Goal: Task Accomplishment & Management: Use online tool/utility

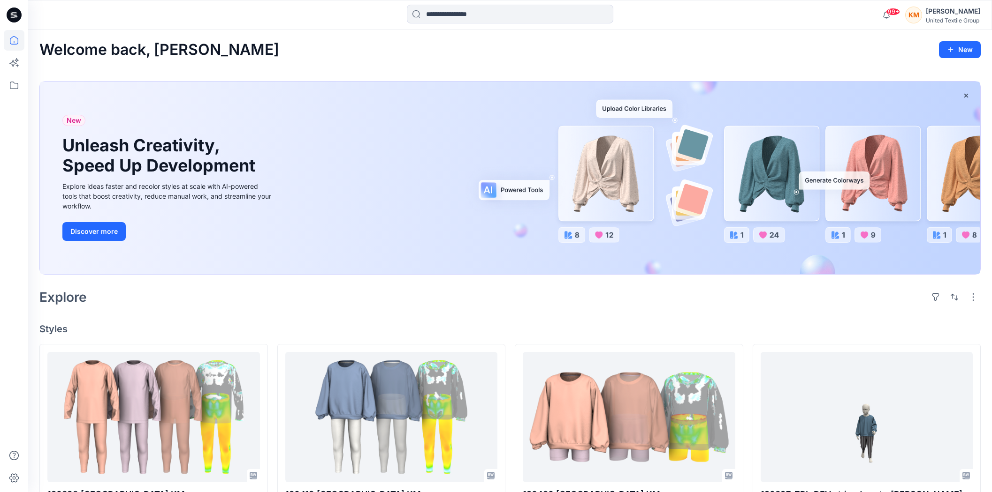
scroll to position [104, 0]
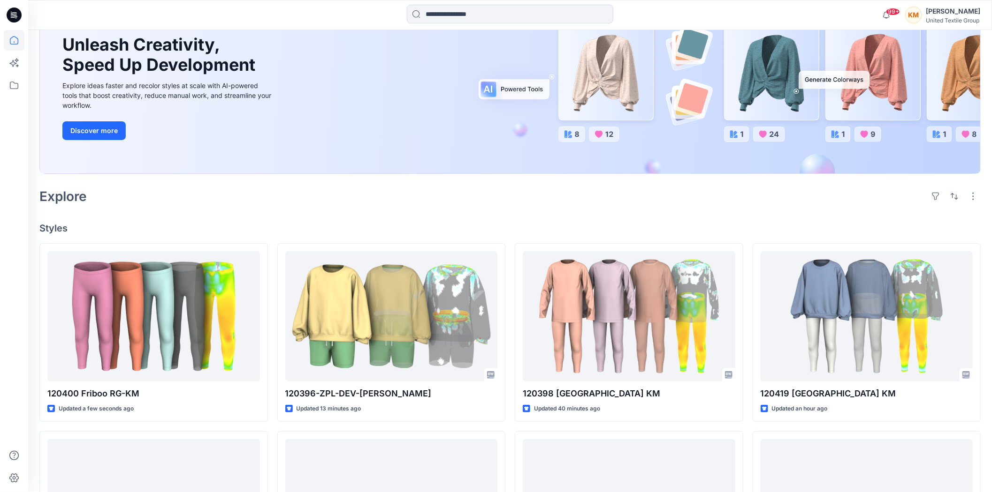
scroll to position [104, 0]
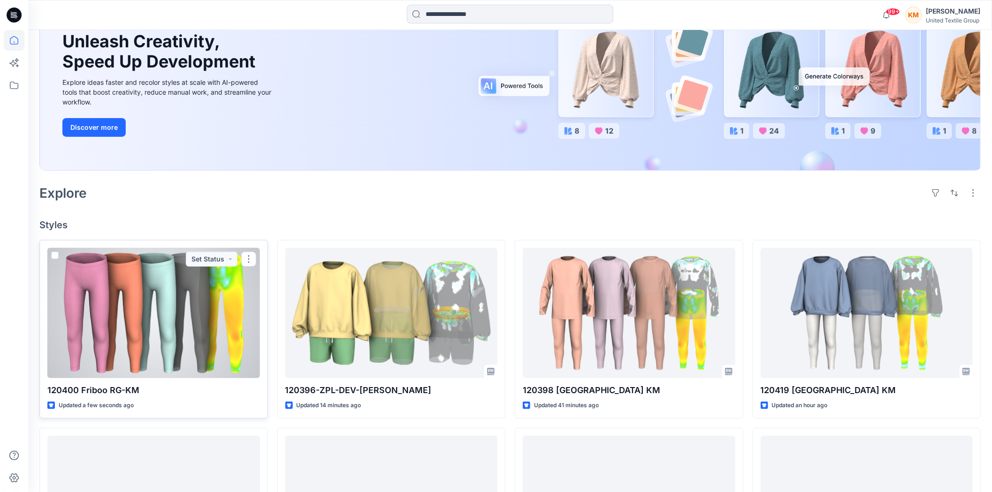
click at [168, 330] on div at bounding box center [153, 313] width 212 height 130
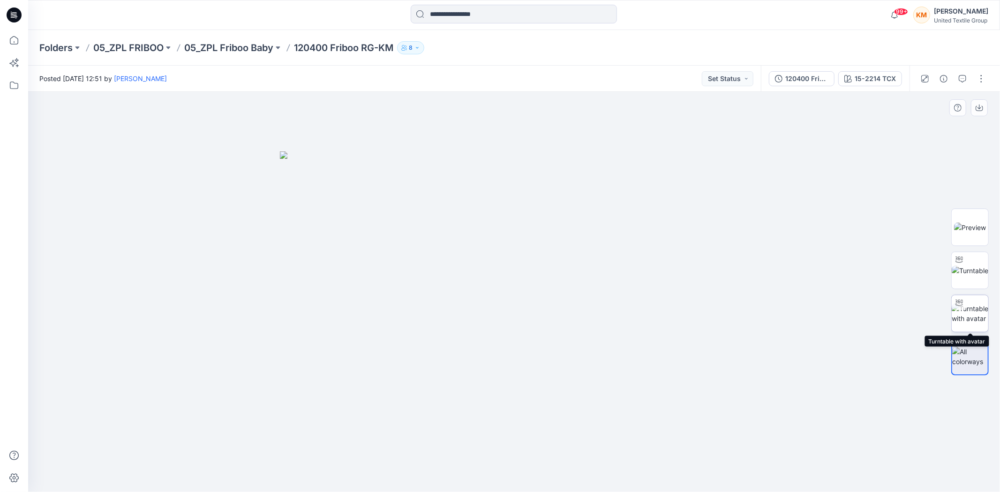
click at [973, 310] on img at bounding box center [970, 314] width 37 height 20
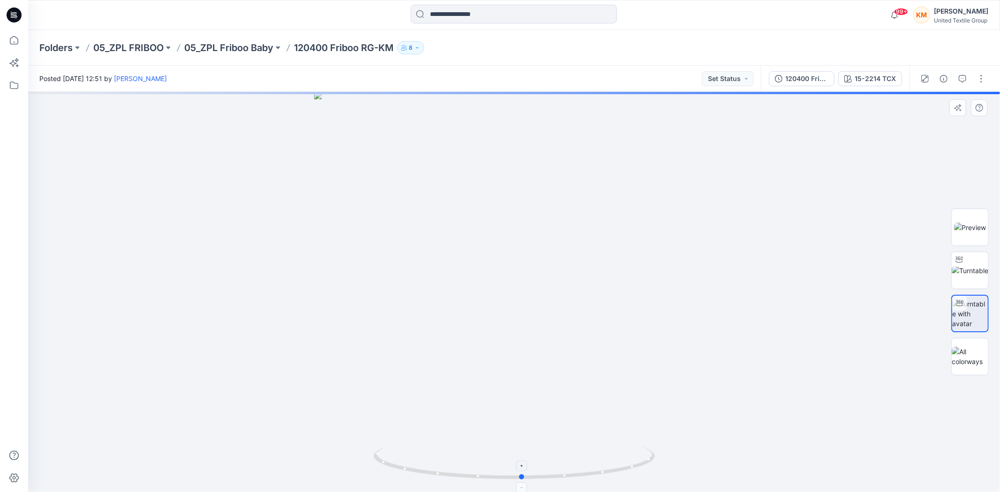
drag, startPoint x: 632, startPoint y: 468, endPoint x: 640, endPoint y: 465, distance: 8.5
click at [640, 465] on icon at bounding box center [516, 464] width 284 height 35
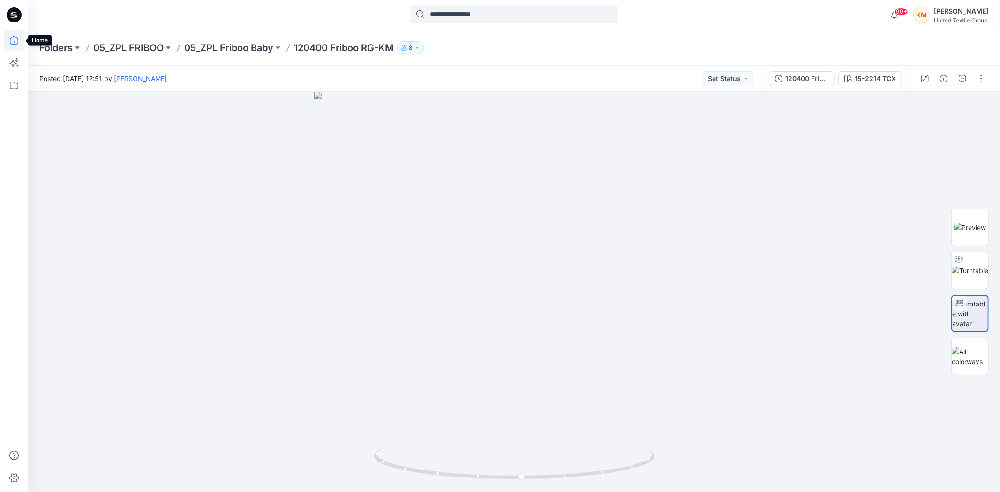
click at [17, 38] on icon at bounding box center [14, 40] width 21 height 21
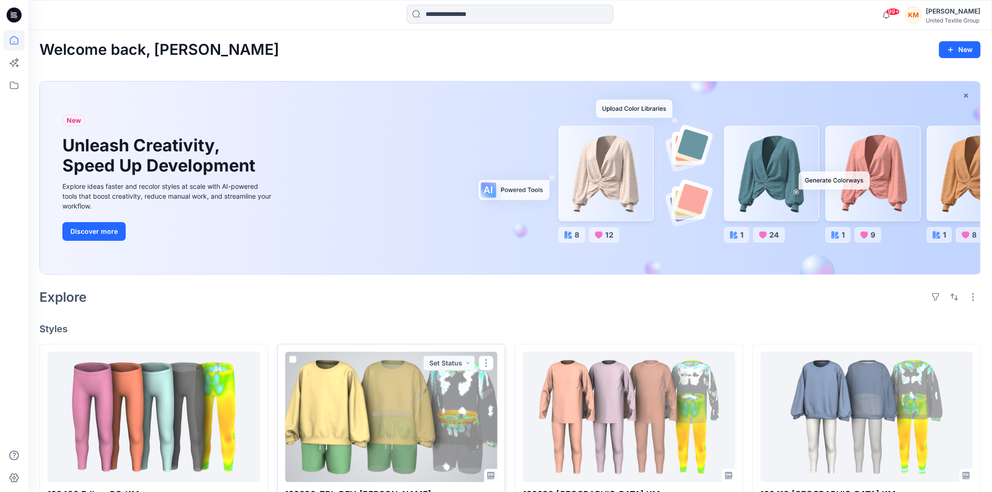
click at [386, 380] on div at bounding box center [391, 417] width 212 height 130
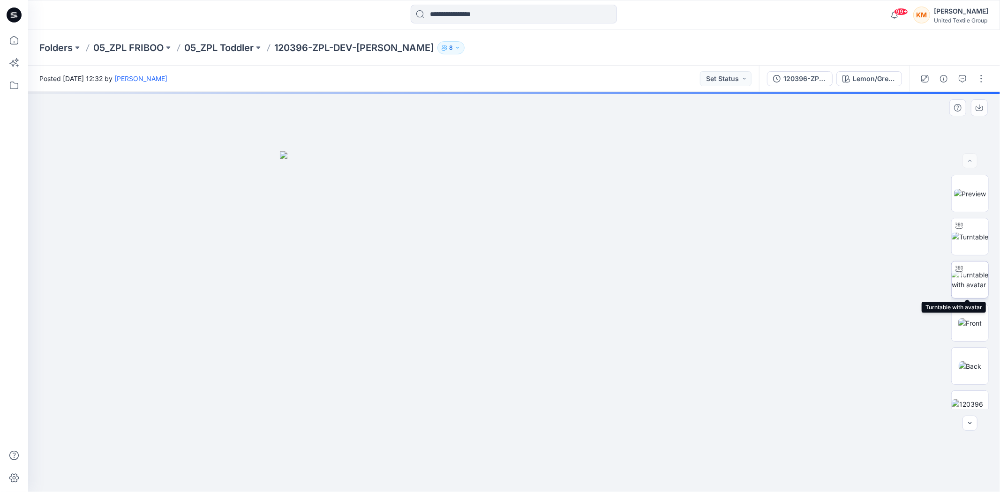
click at [973, 282] on img at bounding box center [970, 280] width 37 height 20
drag, startPoint x: 613, startPoint y: 474, endPoint x: 621, endPoint y: 475, distance: 8.0
click at [621, 475] on icon at bounding box center [516, 464] width 284 height 35
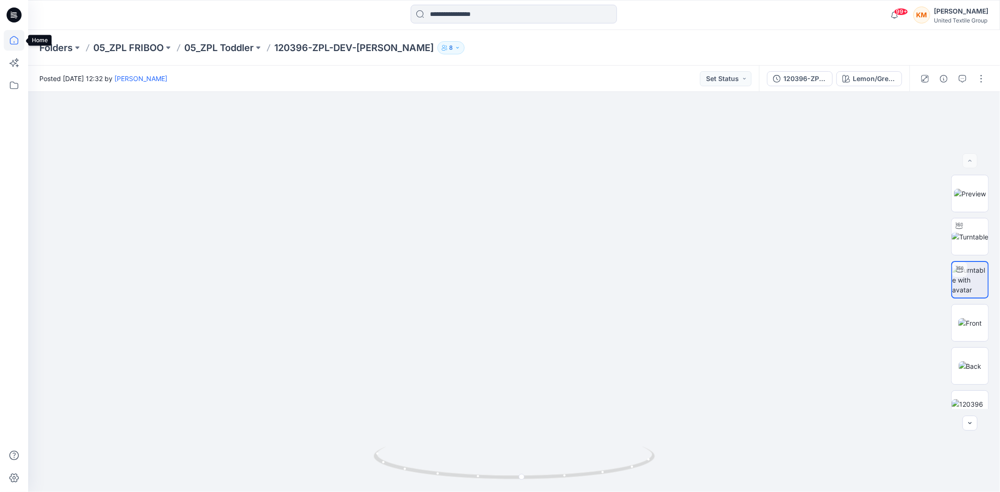
click at [15, 35] on icon at bounding box center [14, 40] width 21 height 21
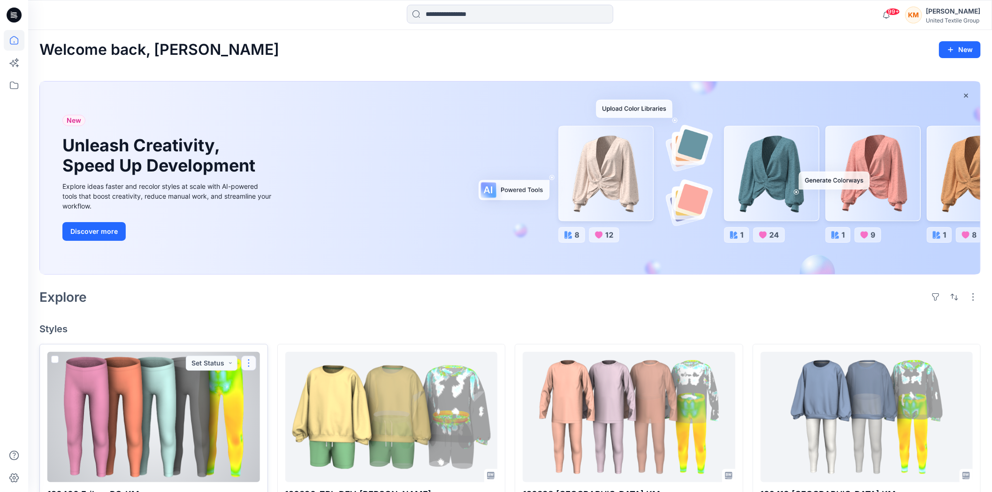
click at [246, 362] on button "button" at bounding box center [248, 363] width 15 height 15
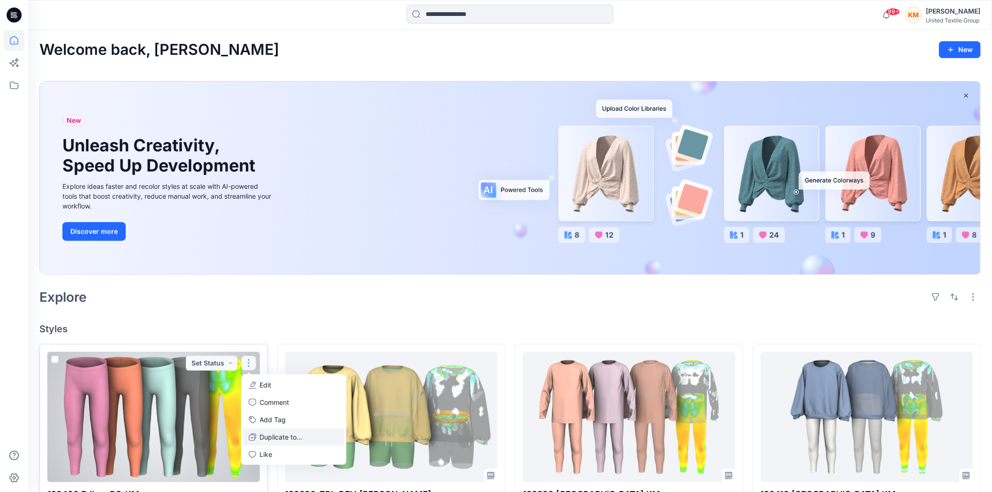
click at [274, 437] on p "Duplicate to..." at bounding box center [281, 437] width 43 height 10
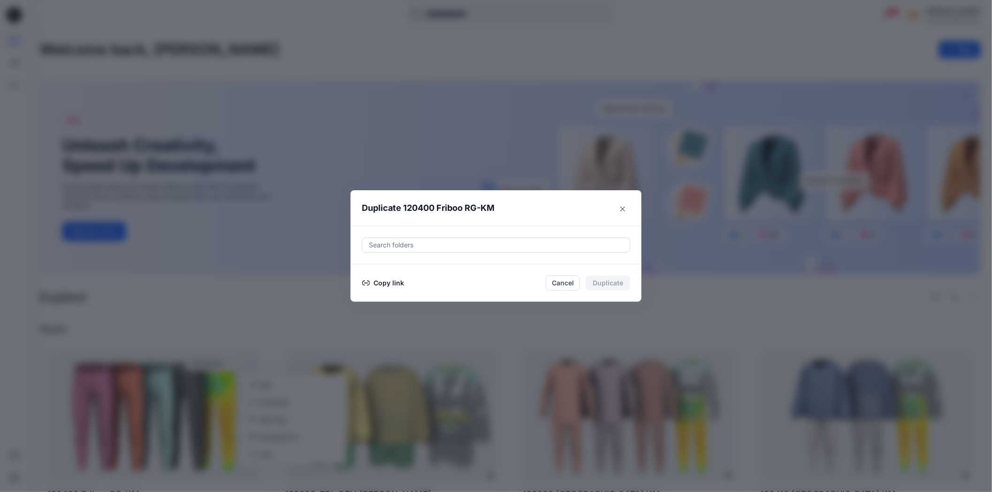
click at [395, 283] on button "Copy link" at bounding box center [383, 283] width 43 height 11
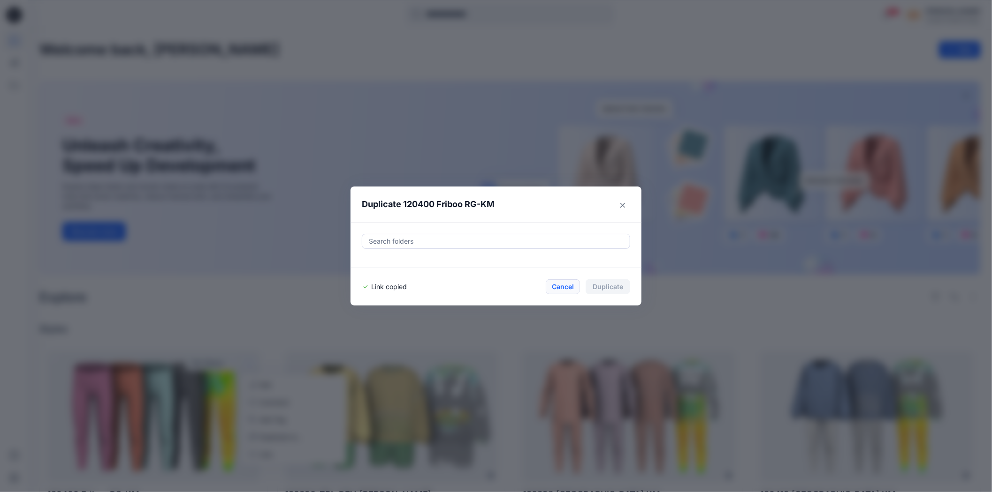
click at [565, 287] on button "Cancel" at bounding box center [562, 287] width 34 height 15
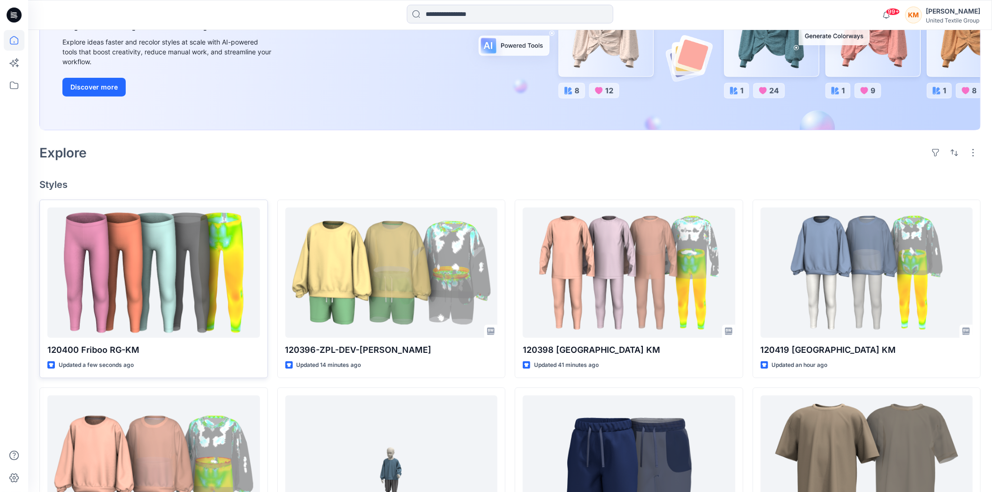
scroll to position [156, 0]
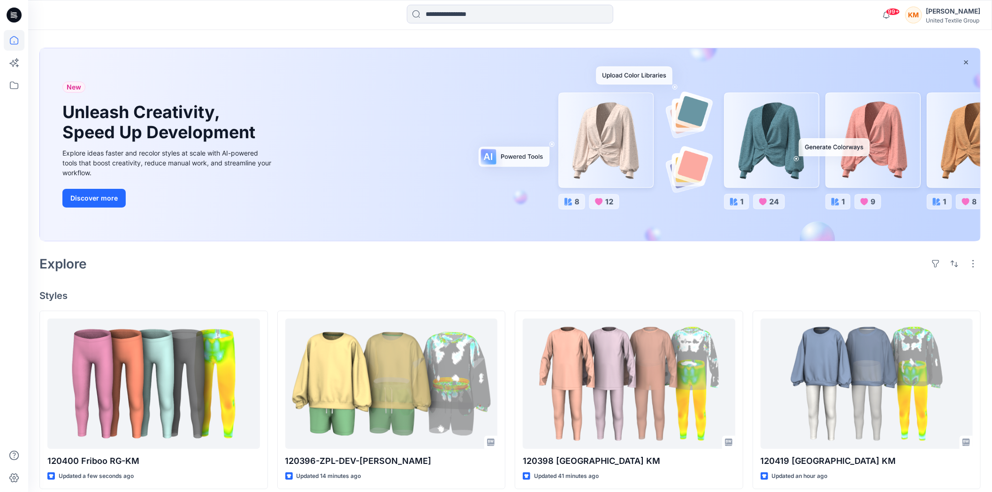
scroll to position [52, 0]
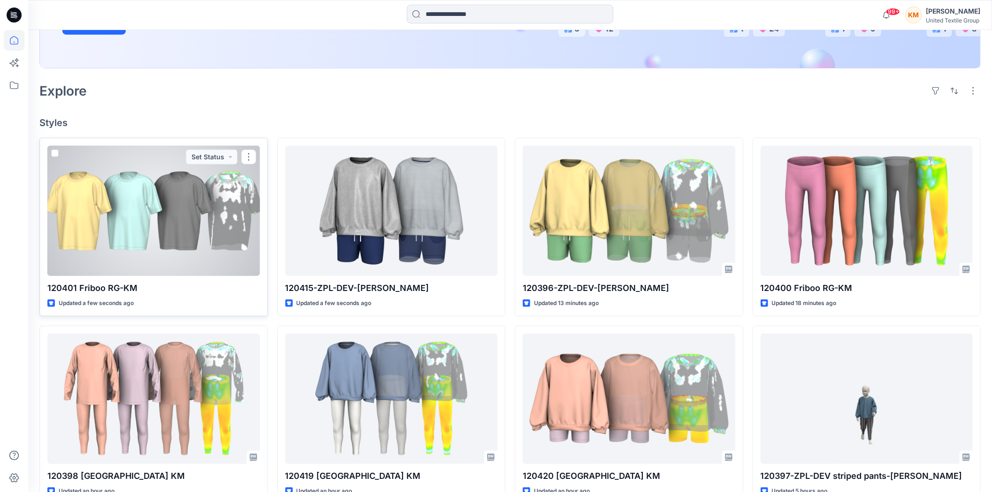
scroll to position [208, 0]
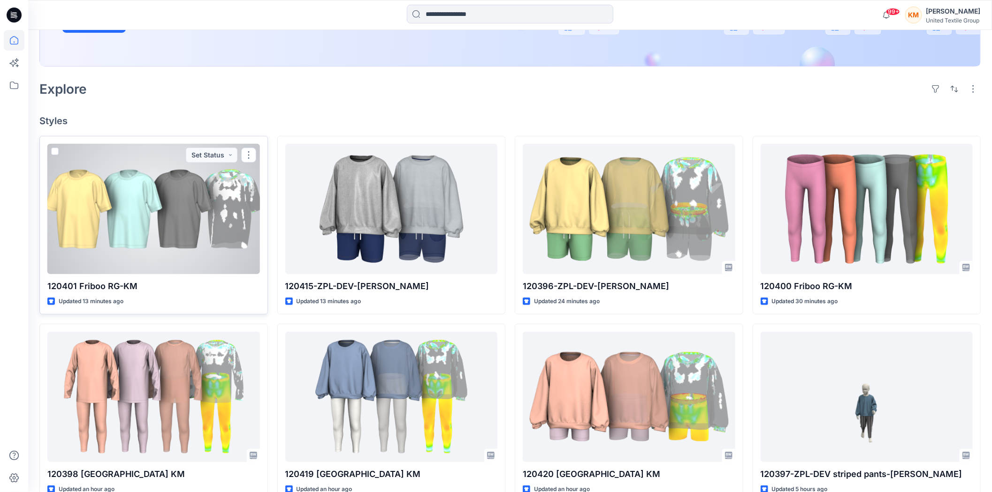
click at [159, 197] on div at bounding box center [153, 209] width 212 height 130
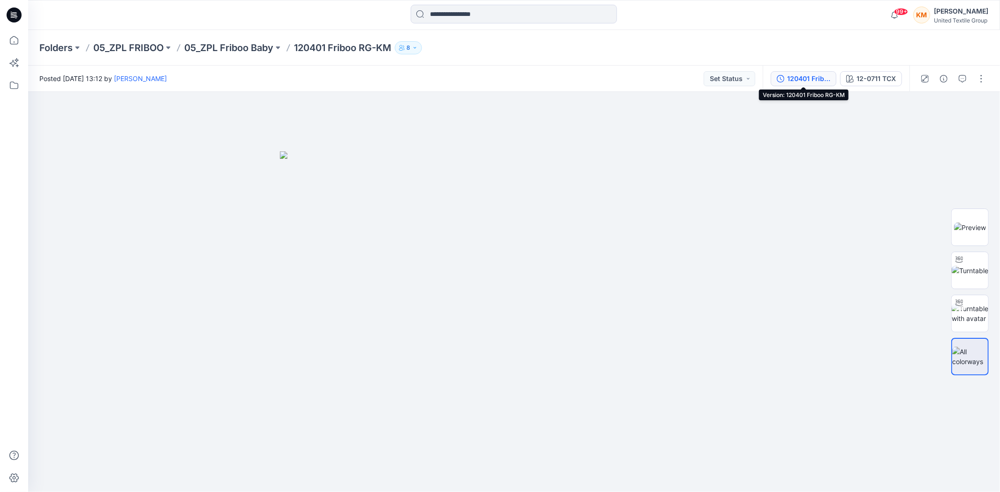
click at [805, 75] on div "120401 Friboo RG-KM" at bounding box center [808, 79] width 43 height 10
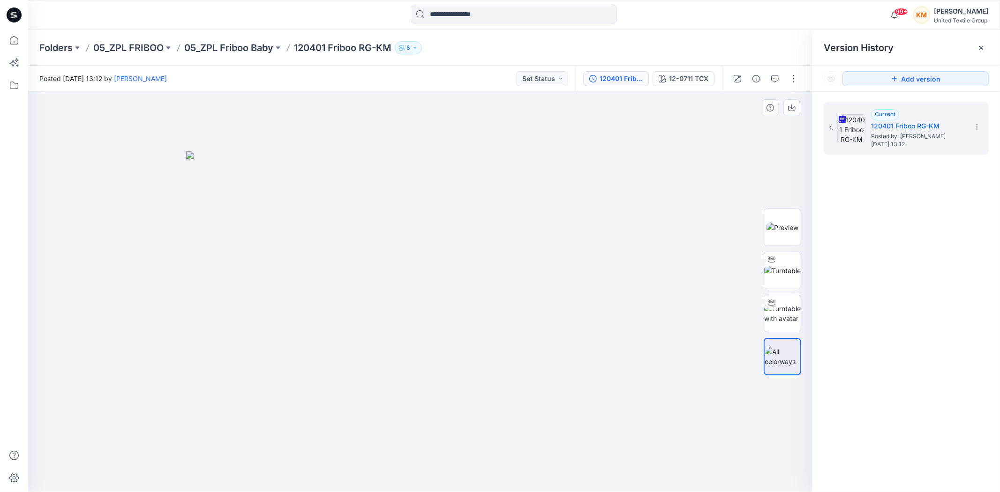
click at [713, 144] on div at bounding box center [420, 292] width 785 height 401
click at [981, 45] on icon at bounding box center [982, 48] width 8 height 8
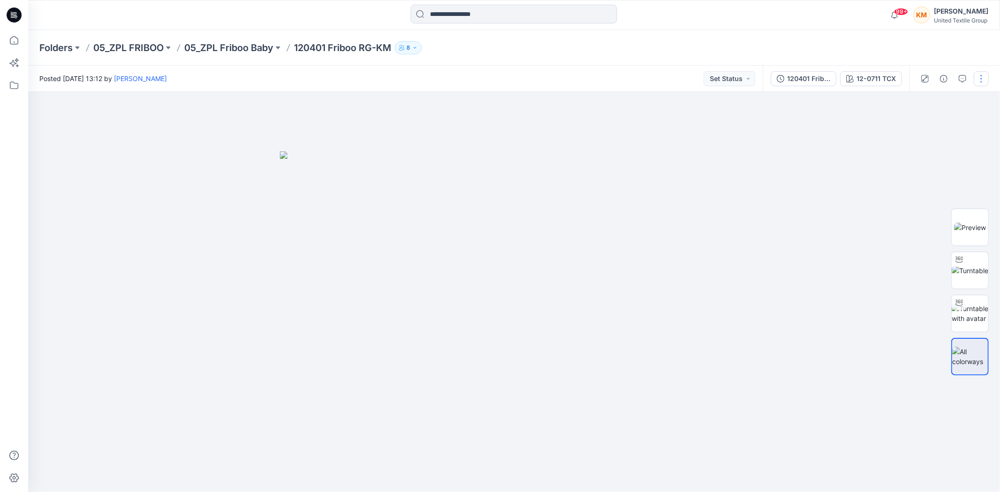
click at [980, 74] on button "button" at bounding box center [981, 78] width 15 height 15
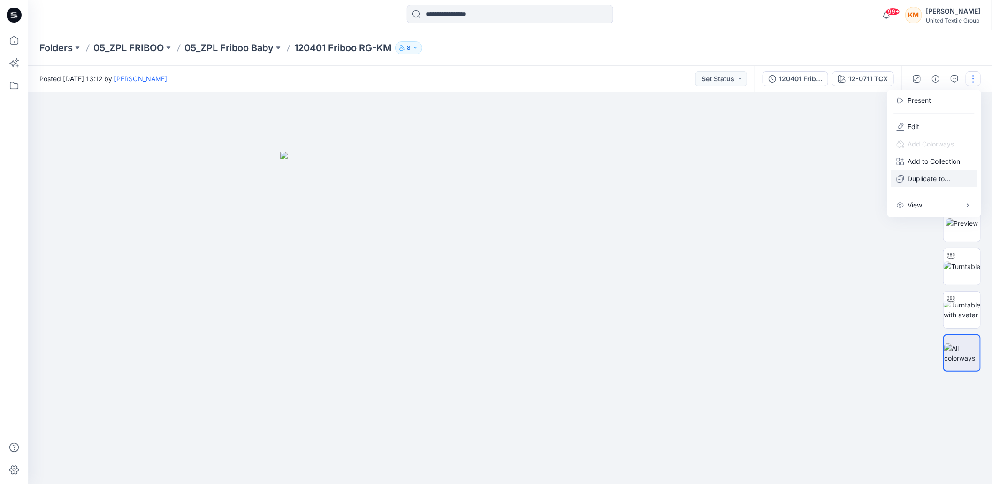
click at [941, 180] on p "Duplicate to..." at bounding box center [929, 179] width 43 height 10
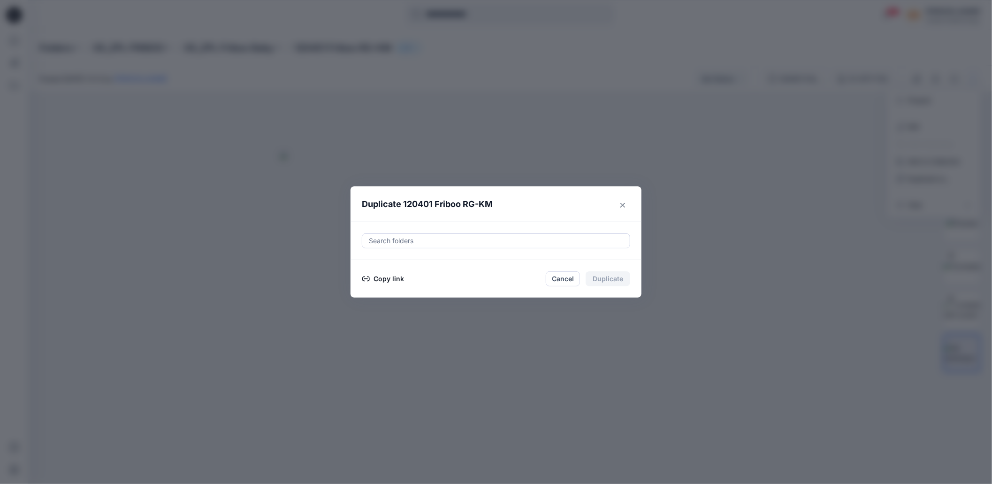
click at [399, 279] on button "Copy link" at bounding box center [383, 278] width 43 height 11
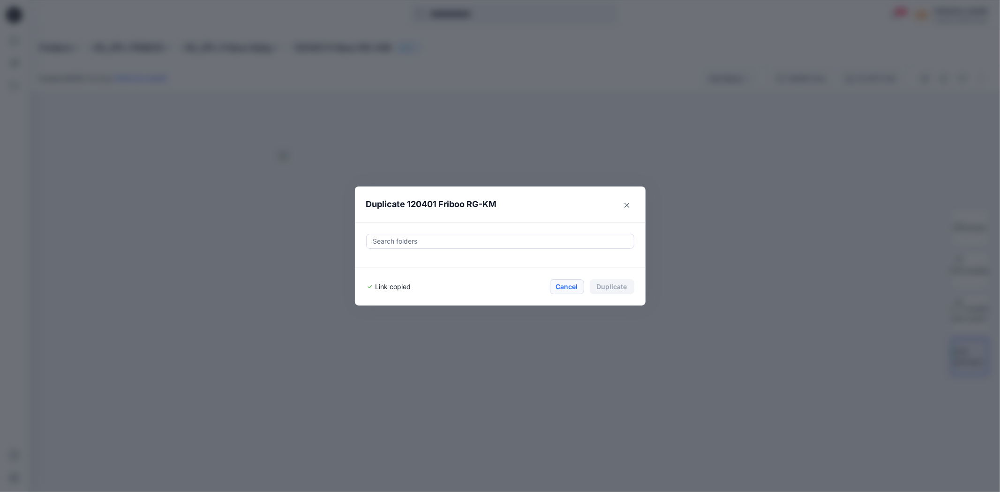
click at [567, 288] on button "Cancel" at bounding box center [567, 287] width 34 height 15
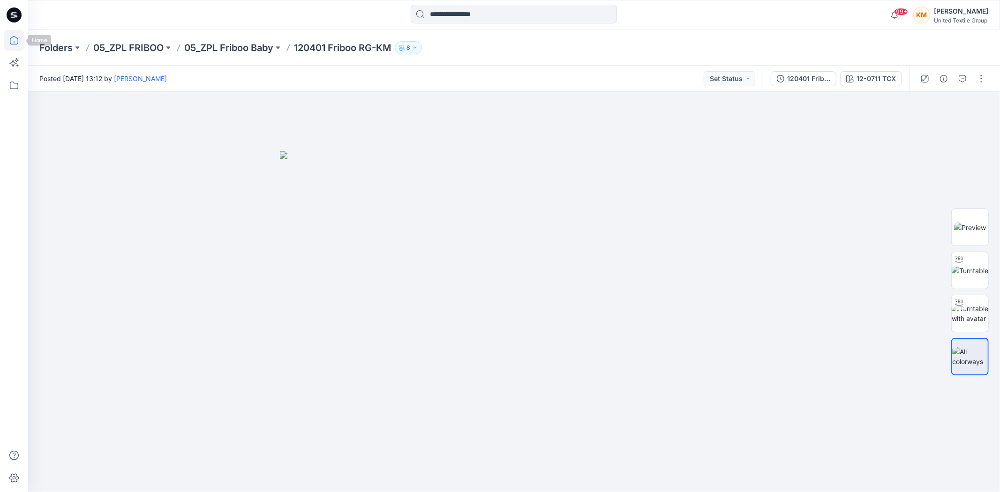
click at [10, 38] on icon at bounding box center [14, 40] width 21 height 21
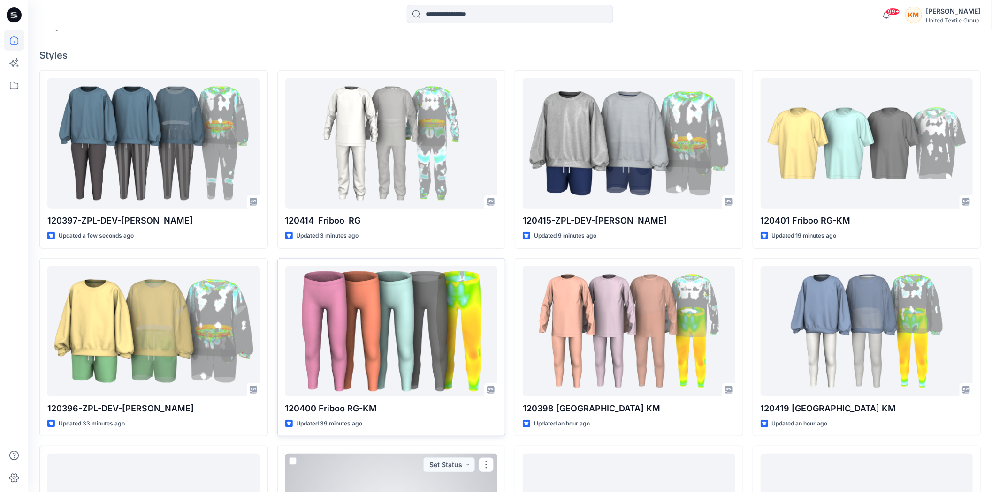
scroll to position [260, 0]
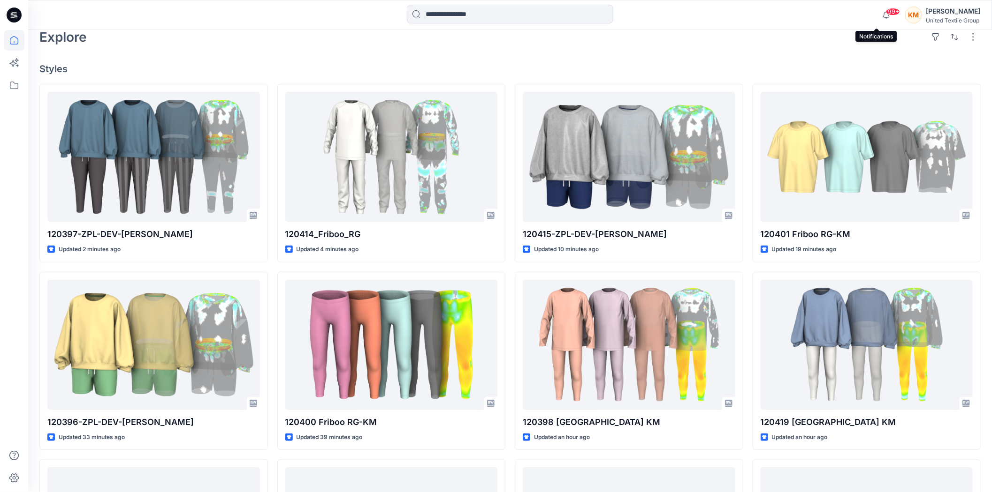
click at [886, 12] on span "99+" at bounding box center [893, 12] width 14 height 8
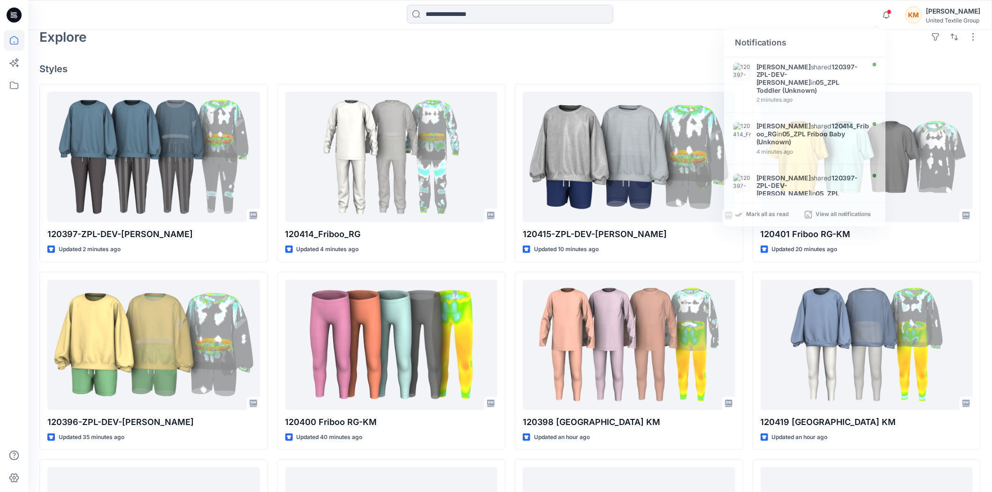
click at [655, 57] on div "Welcome back, Kristina New New Unleash Creativity, Speed Up Development Explore…" at bounding box center [509, 227] width 963 height 914
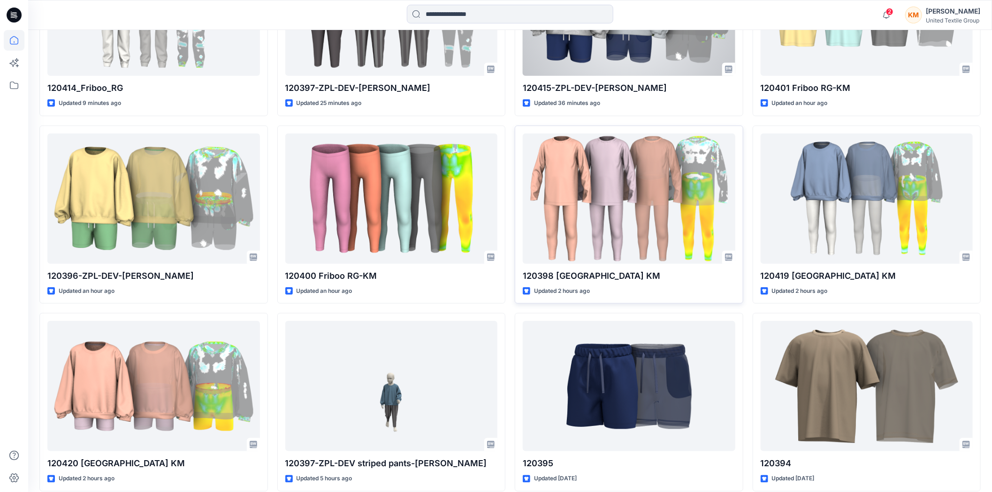
scroll to position [416, 0]
